Goal: Task Accomplishment & Management: Manage account settings

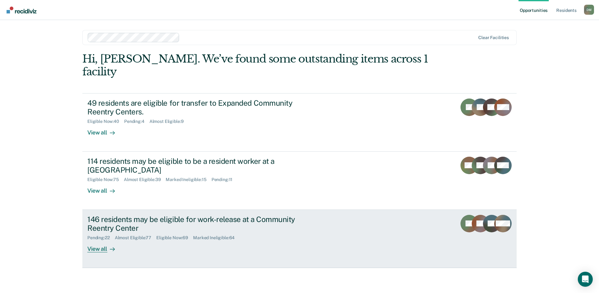
click at [259, 239] on div "146 residents may be eligible for work-release at a Community Reentry Center Pe…" at bounding box center [204, 234] width 234 height 38
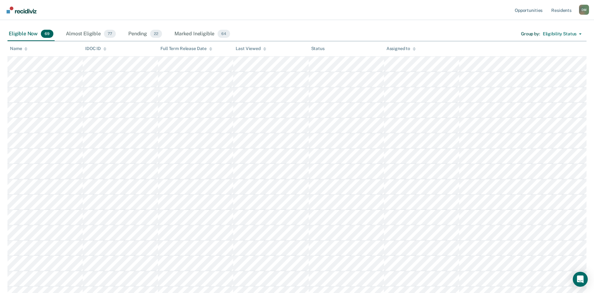
scroll to position [62, 0]
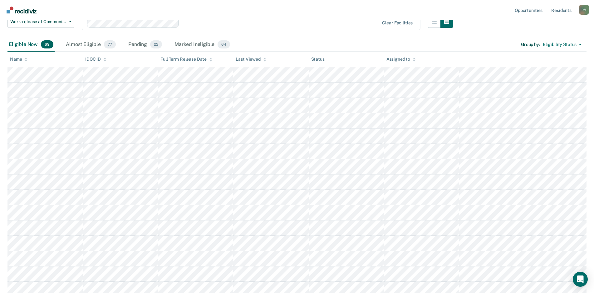
click at [264, 60] on icon at bounding box center [264, 61] width 3 height 2
click at [264, 61] on div at bounding box center [264, 59] width 3 height 5
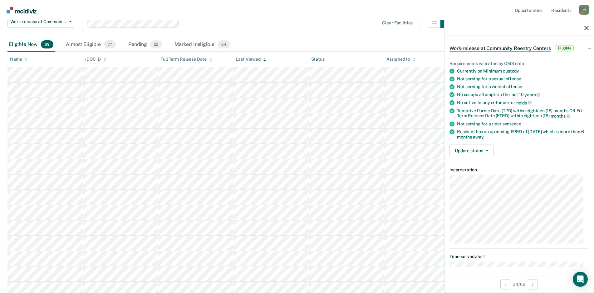
scroll to position [0, 0]
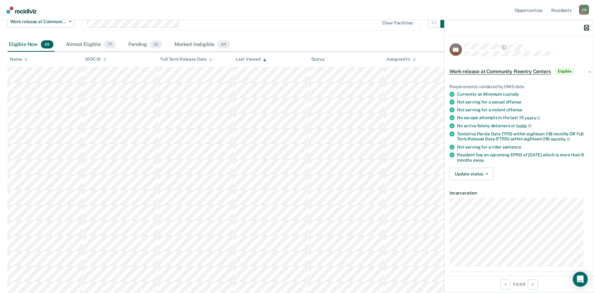
click at [588, 28] on icon "button" at bounding box center [587, 28] width 4 height 4
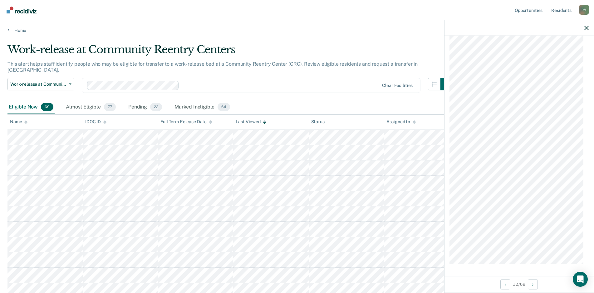
click at [588, 30] on div at bounding box center [519, 28] width 149 height 16
click at [90, 103] on div "Almost Eligible 77" at bounding box center [91, 107] width 52 height 14
click at [588, 28] on icon "button" at bounding box center [587, 28] width 4 height 4
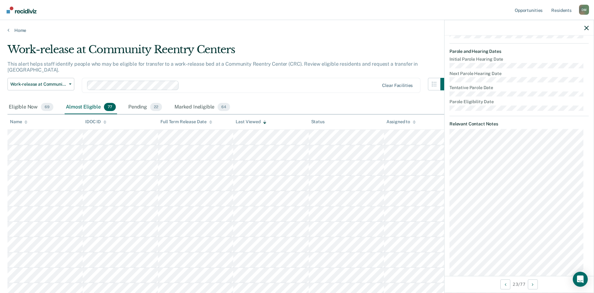
scroll to position [277, 0]
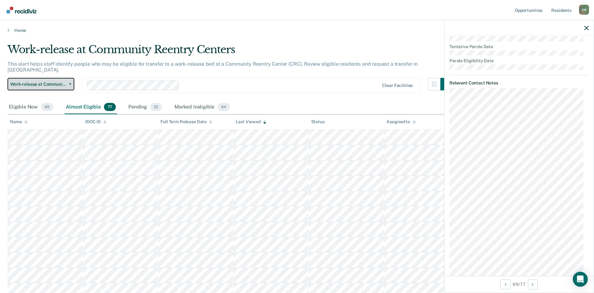
click at [54, 81] on span "Work-release at Community Reentry Centers" at bounding box center [38, 83] width 56 height 5
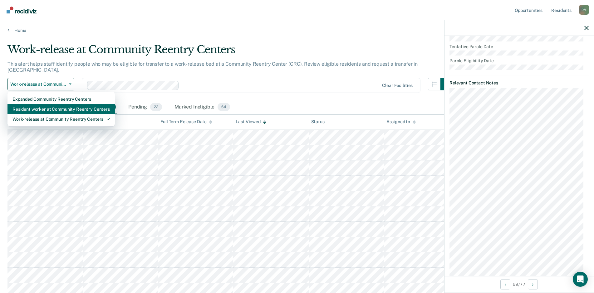
click at [51, 104] on div "Resident worker at Community Reentry Centers" at bounding box center [60, 109] width 97 height 10
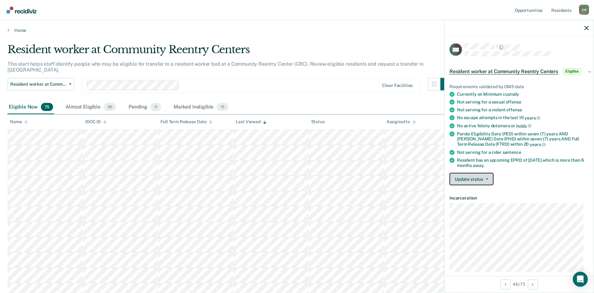
click at [467, 182] on button "Update status" at bounding box center [472, 179] width 44 height 12
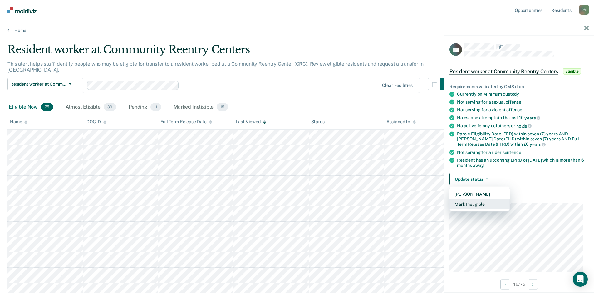
click at [461, 201] on button "Mark Ineligible" at bounding box center [480, 204] width 60 height 10
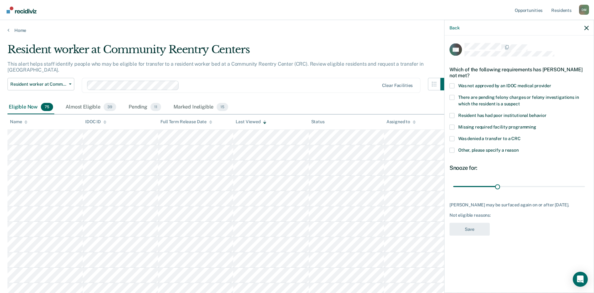
click at [453, 140] on span at bounding box center [452, 138] width 5 height 5
click at [521, 136] on input "Was denied a transfer to a CRC" at bounding box center [521, 136] width 0 height 0
click at [453, 151] on span at bounding box center [452, 149] width 5 height 5
click at [519, 147] on input "Other, please specify a reason" at bounding box center [519, 147] width 0 height 0
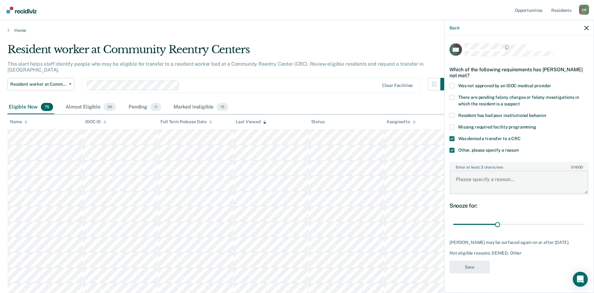
click at [467, 185] on textarea "Enter at least 3 characters 0 / 1600" at bounding box center [519, 181] width 138 height 23
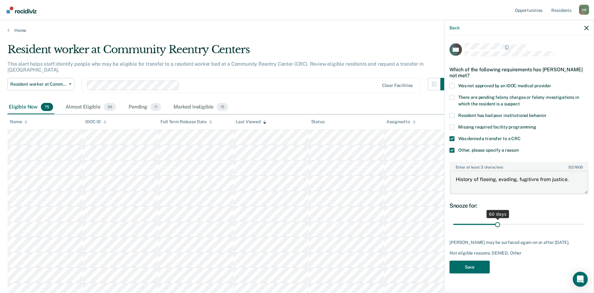
type textarea "History of fleeing, evading, fugitivre from justice."
drag, startPoint x: 496, startPoint y: 223, endPoint x: 476, endPoint y: 224, distance: 20.0
type input "30"
click at [476, 224] on input "range" at bounding box center [519, 224] width 132 height 11
click at [471, 269] on button "Save" at bounding box center [470, 266] width 40 height 13
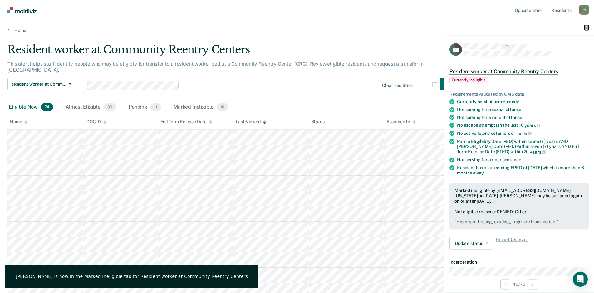
click at [586, 30] on icon "button" at bounding box center [587, 28] width 4 height 4
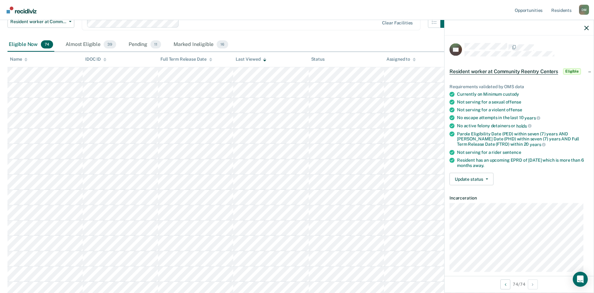
click at [400, 41] on div "Eligible Now 74 Almost Eligible 39 Pending 11 Marked Ineligible 16 Group by : E…" at bounding box center [296, 45] width 579 height 14
click at [587, 28] on icon "button" at bounding box center [587, 28] width 4 height 4
